Goal: Use online tool/utility: Utilize a website feature to perform a specific function

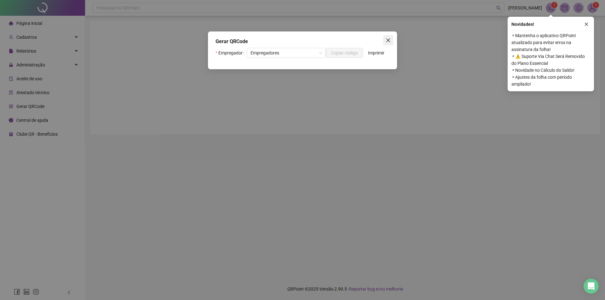
click at [387, 38] on icon "close" at bounding box center [388, 40] width 5 height 5
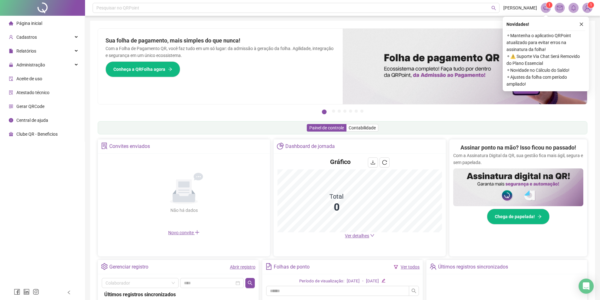
drag, startPoint x: 581, startPoint y: 25, endPoint x: 568, endPoint y: 26, distance: 13.6
click at [581, 25] on icon "close" at bounding box center [581, 24] width 4 height 4
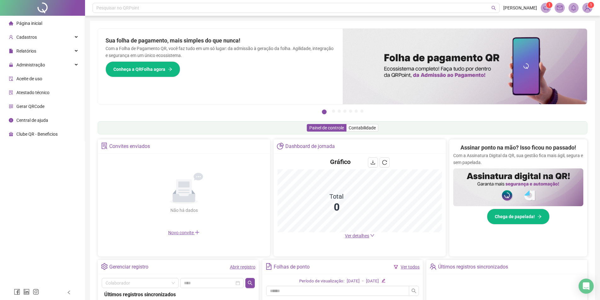
click at [251, 1] on header "Pesquisar no QRPoint [PERSON_NAME] 1 1" at bounding box center [342, 8] width 515 height 16
click at [182, 4] on div "Pesquisar no QRPoint" at bounding box center [296, 8] width 407 height 10
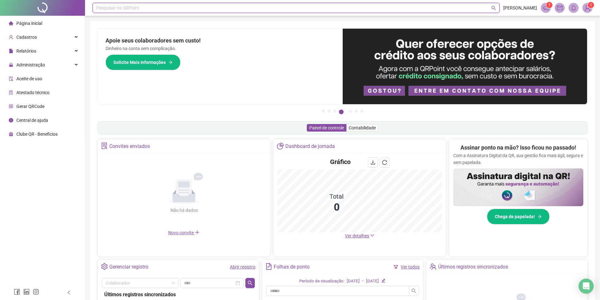
click at [30, 106] on span "Gerar QRCode" at bounding box center [30, 106] width 28 height 5
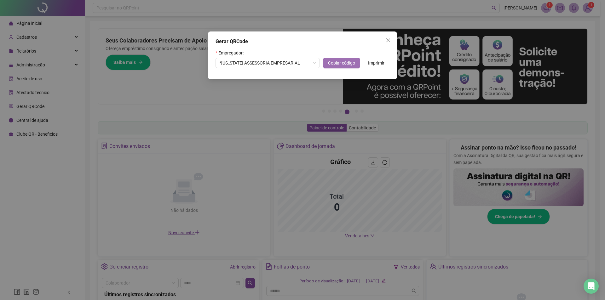
click at [336, 64] on span "Copiar código" at bounding box center [341, 63] width 27 height 7
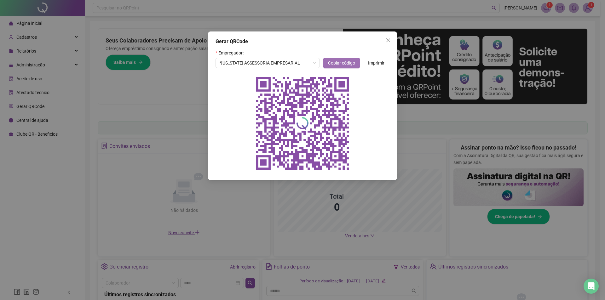
click at [335, 64] on span "Copiar código" at bounding box center [341, 63] width 27 height 7
